Goal: Task Accomplishment & Management: Complete application form

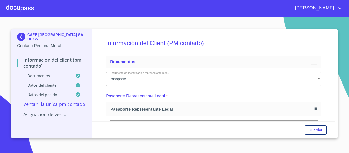
scroll to position [735, 0]
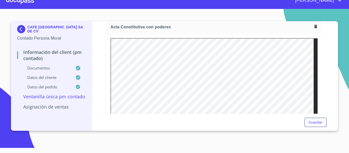
click at [19, 28] on img at bounding box center [22, 29] width 10 height 8
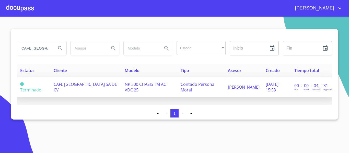
click at [81, 85] on span "CAFE [GEOGRAPHIC_DATA] SA DE CV" at bounding box center [85, 86] width 63 height 11
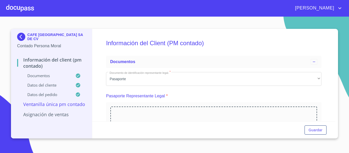
click at [26, 13] on div at bounding box center [20, 8] width 28 height 16
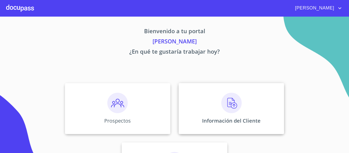
click at [179, 98] on div "Información del Cliente" at bounding box center [231, 108] width 105 height 51
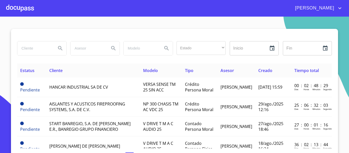
click at [36, 48] on input "search" at bounding box center [34, 48] width 35 height 14
type input "[PERSON_NAME]"
click at [58, 51] on icon "Search" at bounding box center [60, 48] width 6 height 6
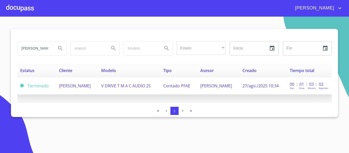
click at [91, 87] on span "[PERSON_NAME]" at bounding box center [75, 86] width 32 height 6
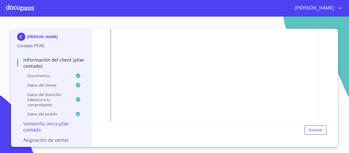
scroll to position [93, 0]
click at [20, 8] on div at bounding box center [20, 8] width 28 height 16
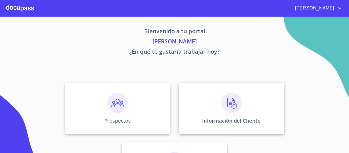
click at [240, 114] on div "Información del Cliente" at bounding box center [231, 108] width 105 height 51
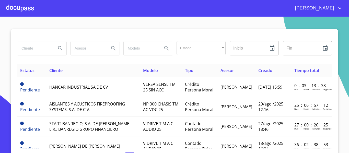
click at [36, 49] on input "search" at bounding box center [34, 48] width 35 height 14
type input "tip"
click at [57, 48] on icon "Search" at bounding box center [60, 48] width 6 height 6
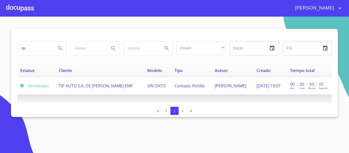
click at [117, 87] on span "TIP AUTO S.A. DE [PERSON_NAME] ENR" at bounding box center [96, 86] width 74 height 6
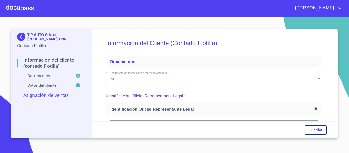
scroll to position [26, 0]
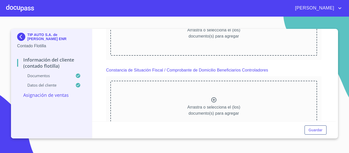
scroll to position [1226, 0]
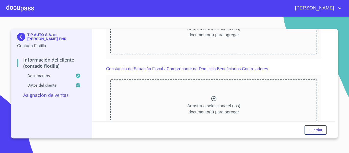
click at [19, 37] on img at bounding box center [22, 37] width 10 height 8
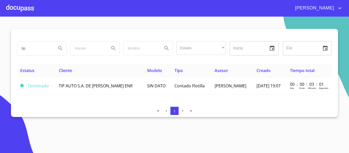
click at [32, 50] on input "tip" at bounding box center [34, 48] width 35 height 14
type input "t"
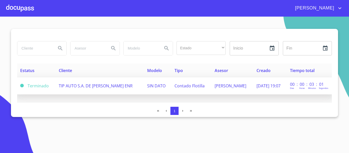
click at [174, 89] on td "Contado Flotilla" at bounding box center [191, 85] width 40 height 17
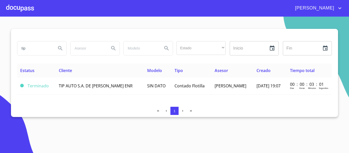
click at [30, 49] on input "tip" at bounding box center [34, 48] width 35 height 14
type input "t"
click at [11, 9] on div at bounding box center [20, 8] width 28 height 16
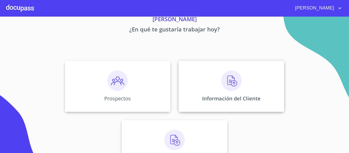
scroll to position [44, 0]
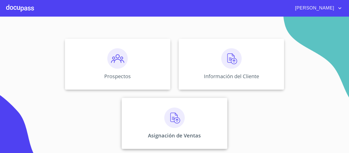
click at [180, 138] on p "Asignación de Ventas" at bounding box center [174, 135] width 53 height 7
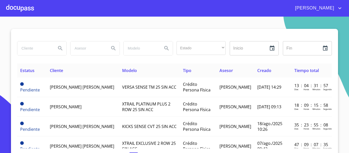
click at [36, 46] on input "search" at bounding box center [34, 48] width 35 height 14
type input "tip"
click at [57, 49] on icon "Search" at bounding box center [60, 48] width 6 height 6
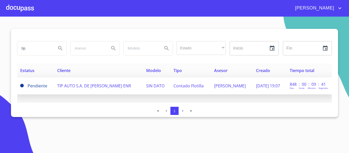
click at [173, 86] on span "Contado Flotilla" at bounding box center [188, 86] width 30 height 6
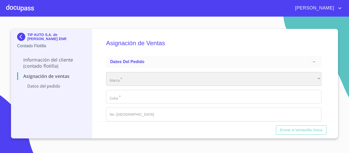
click at [159, 79] on div "​" at bounding box center [213, 79] width 215 height 14
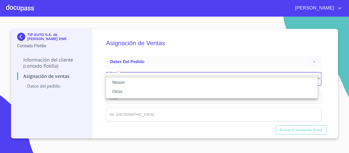
click at [122, 82] on li "Nissan" at bounding box center [212, 82] width 212 height 9
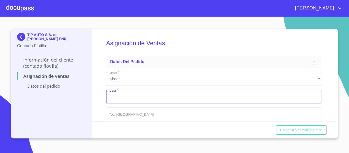
click at [140, 97] on input "Marca   *" at bounding box center [213, 97] width 215 height 14
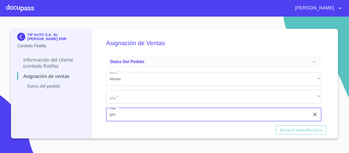
scroll to position [43, 0]
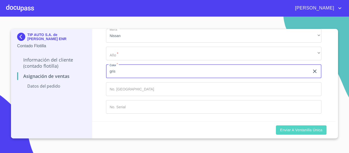
type input "gris"
click at [303, 132] on span "Enviar a Ventanilla Única" at bounding box center [301, 130] width 42 height 6
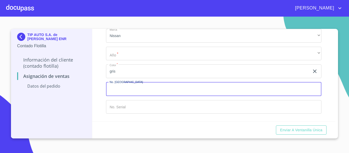
click at [154, 89] on input "Marca   *" at bounding box center [213, 89] width 215 height 14
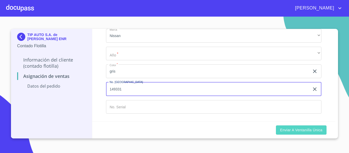
type input "149331"
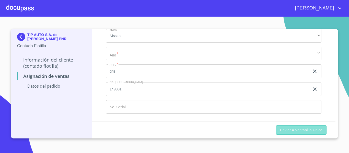
click at [298, 131] on span "Enviar a Ventanilla Única" at bounding box center [301, 130] width 42 height 6
click at [128, 107] on input "Marca   *" at bounding box center [213, 107] width 215 height 14
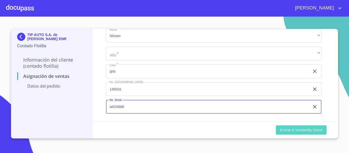
type input "w015666"
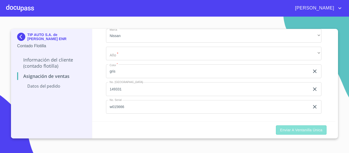
click at [302, 131] on span "Enviar a Ventanilla Única" at bounding box center [301, 130] width 42 height 6
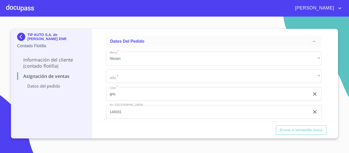
scroll to position [0, 0]
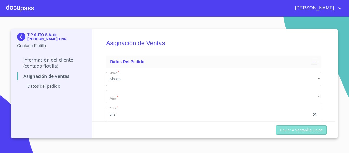
click at [284, 131] on span "Enviar a Ventanilla Única" at bounding box center [301, 130] width 42 height 6
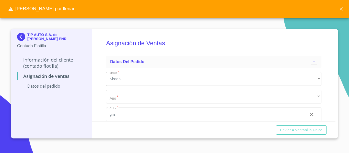
click at [23, 37] on img at bounding box center [22, 37] width 10 height 8
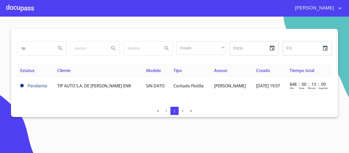
click at [30, 48] on input "tip" at bounding box center [34, 48] width 35 height 14
click at [24, 8] on div at bounding box center [20, 8] width 28 height 16
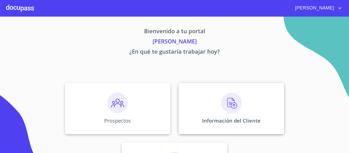
click at [202, 107] on div "Información del Cliente" at bounding box center [231, 108] width 105 height 51
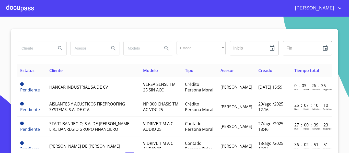
click at [26, 49] on input "search" at bounding box center [34, 48] width 35 height 14
type input "[PERSON_NAME]"
click at [58, 49] on icon "Search" at bounding box center [60, 48] width 4 height 4
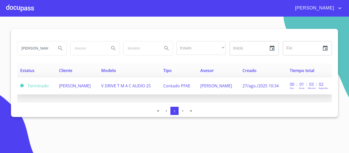
click at [147, 88] on span "V DRIVE T M A C AUDIO 25" at bounding box center [126, 86] width 50 height 6
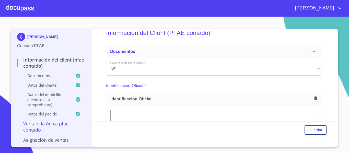
scroll to position [61, 0]
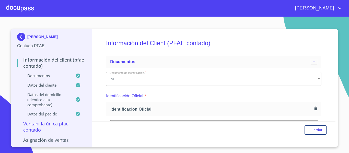
scroll to position [61, 0]
